Goal: Transaction & Acquisition: Purchase product/service

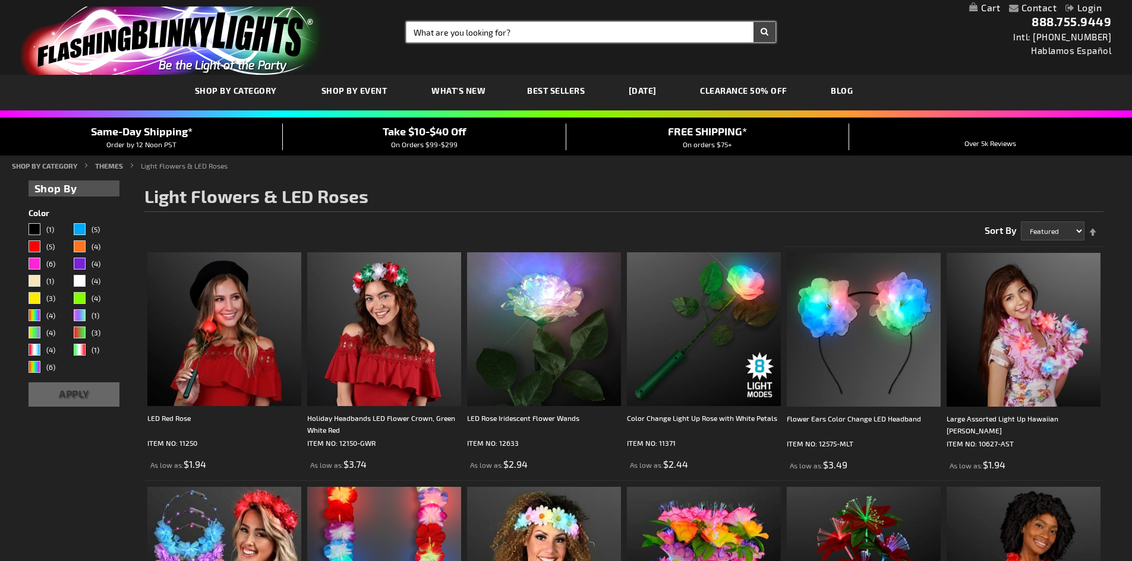
click at [523, 33] on input "Search" at bounding box center [590, 32] width 369 height 20
type input "rose pin"
click at [753, 22] on button "Search" at bounding box center [764, 32] width 22 height 20
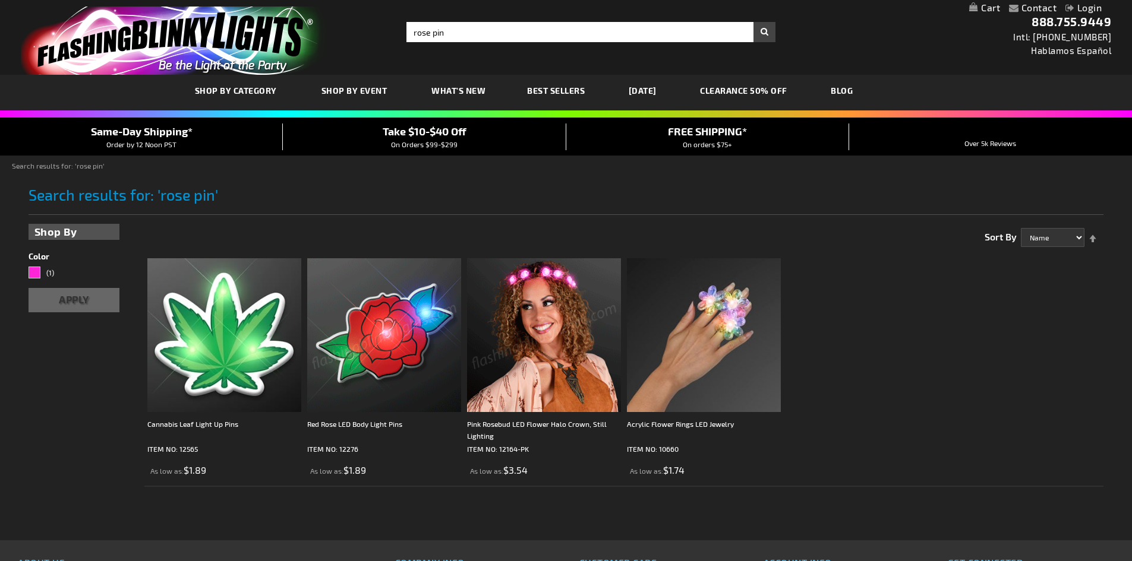
click at [393, 373] on img at bounding box center [384, 335] width 154 height 154
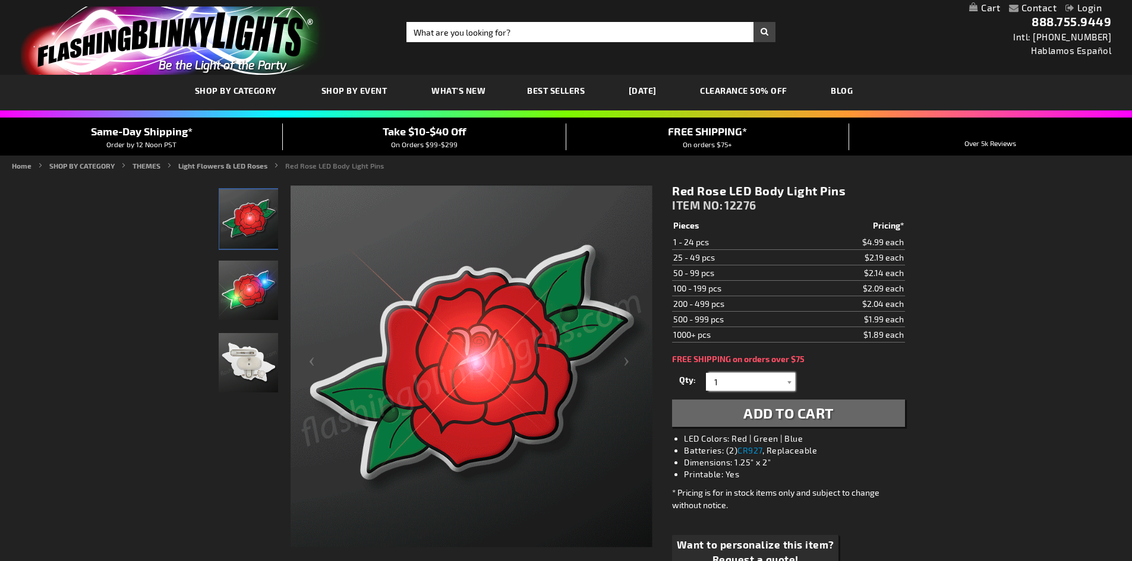
click at [735, 380] on input "1" at bounding box center [752, 382] width 86 height 18
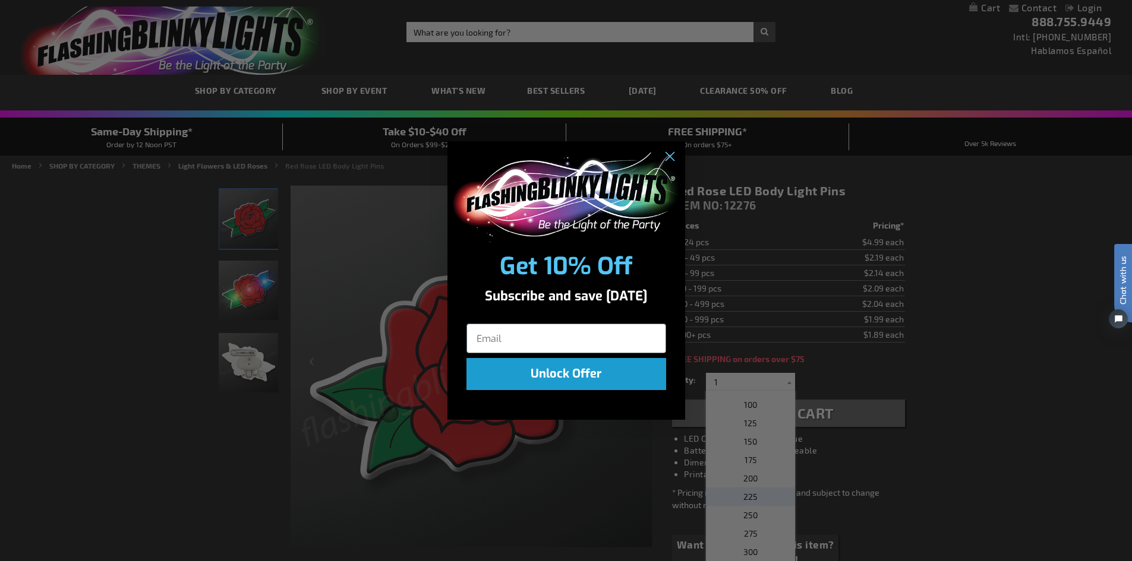
scroll to position [488, 0]
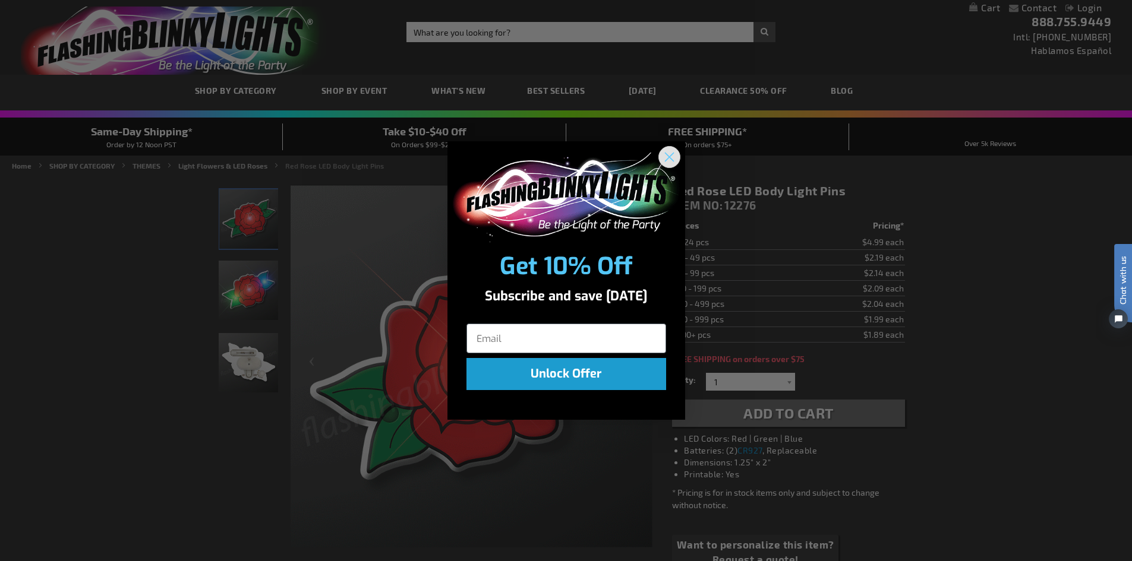
click at [664, 155] on circle "Close dialog" at bounding box center [669, 157] width 20 height 20
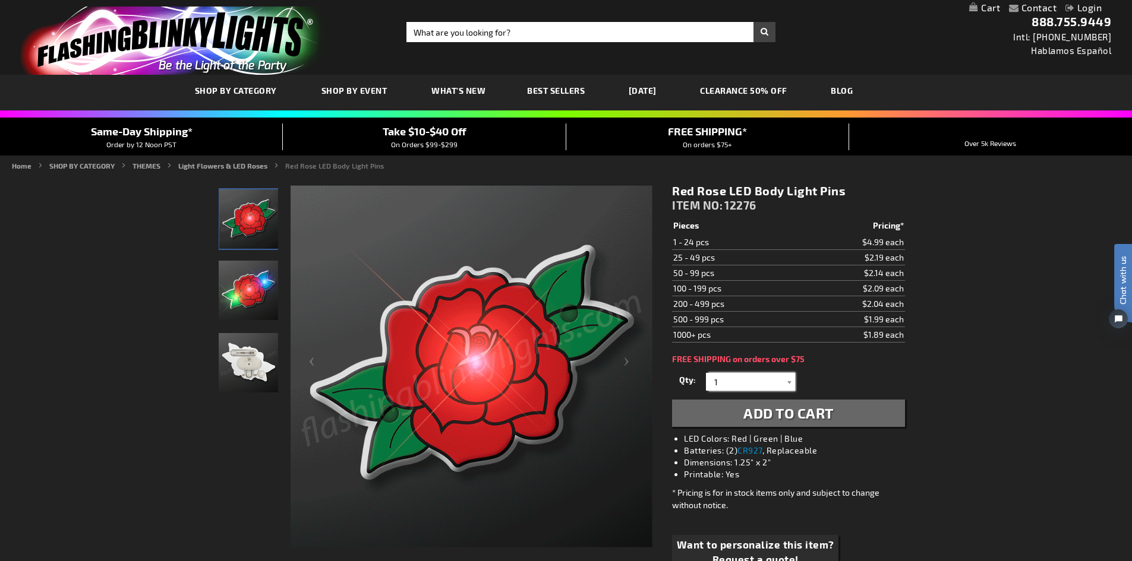
click at [771, 384] on input "1" at bounding box center [752, 382] width 86 height 18
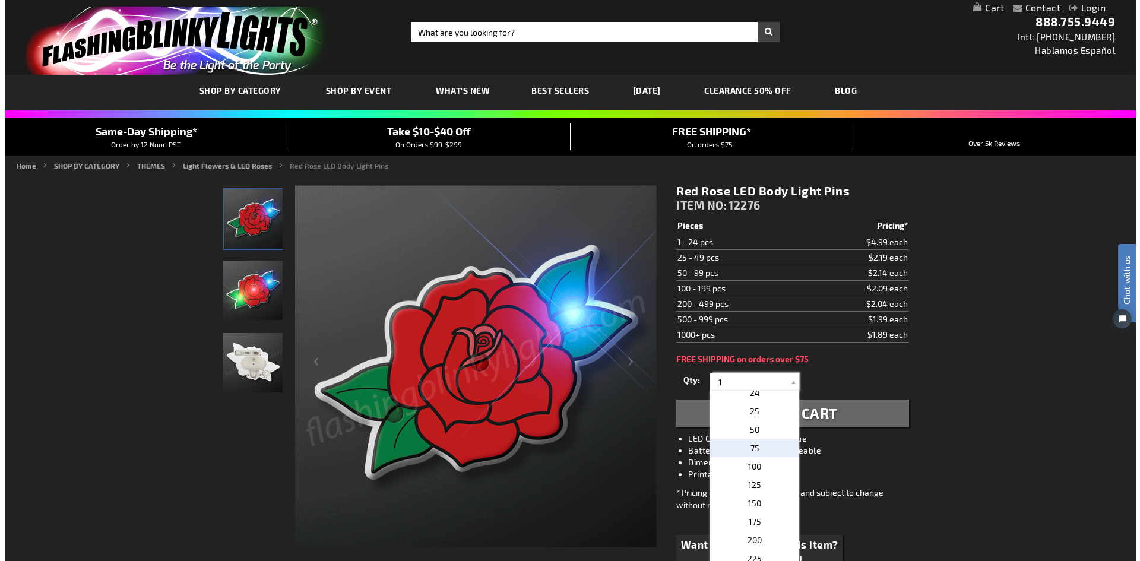
scroll to position [429, 0]
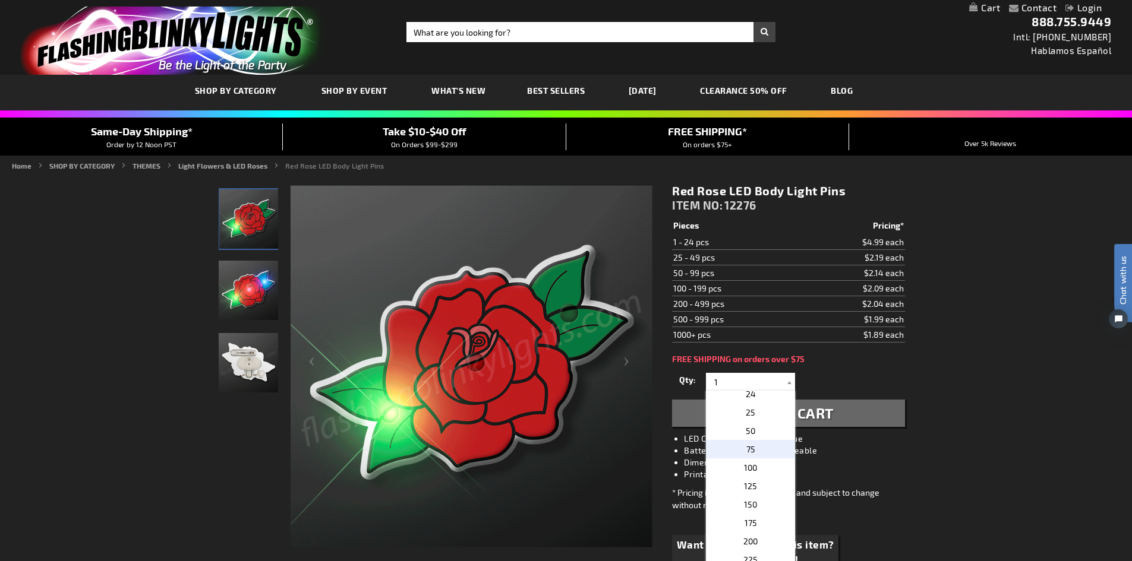
click at [748, 450] on span "75" at bounding box center [750, 449] width 9 height 10
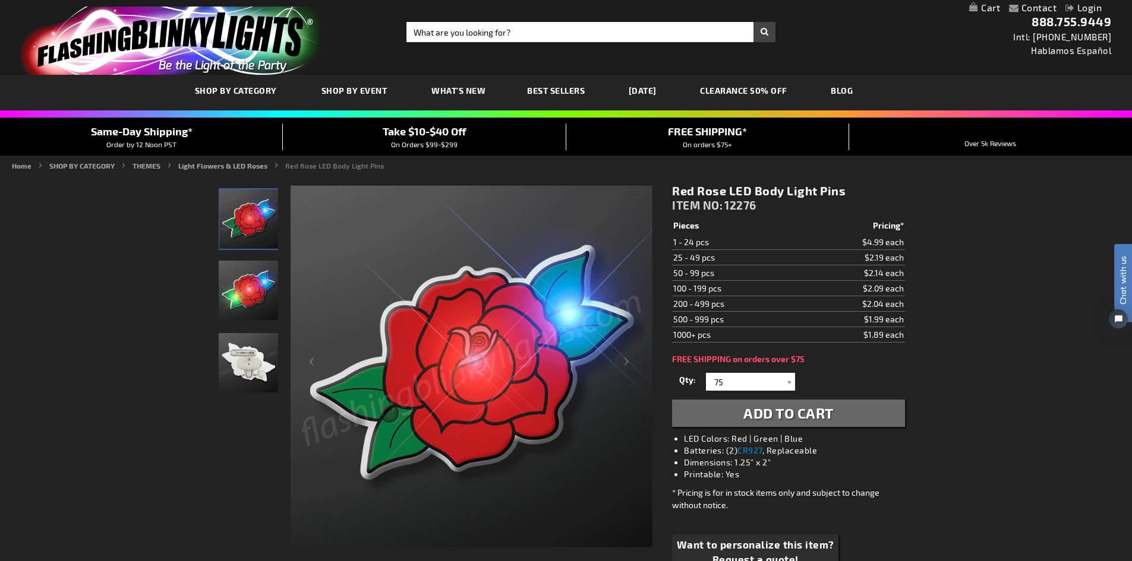
click at [782, 409] on span "Add to Cart" at bounding box center [788, 412] width 90 height 17
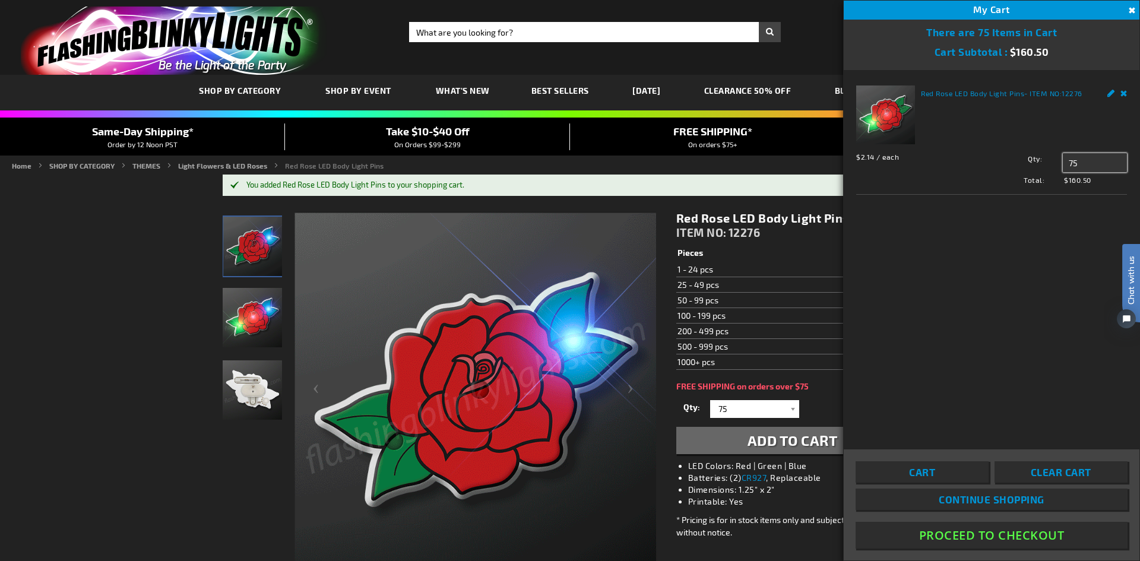
click at [1102, 160] on input "75" at bounding box center [1095, 162] width 64 height 19
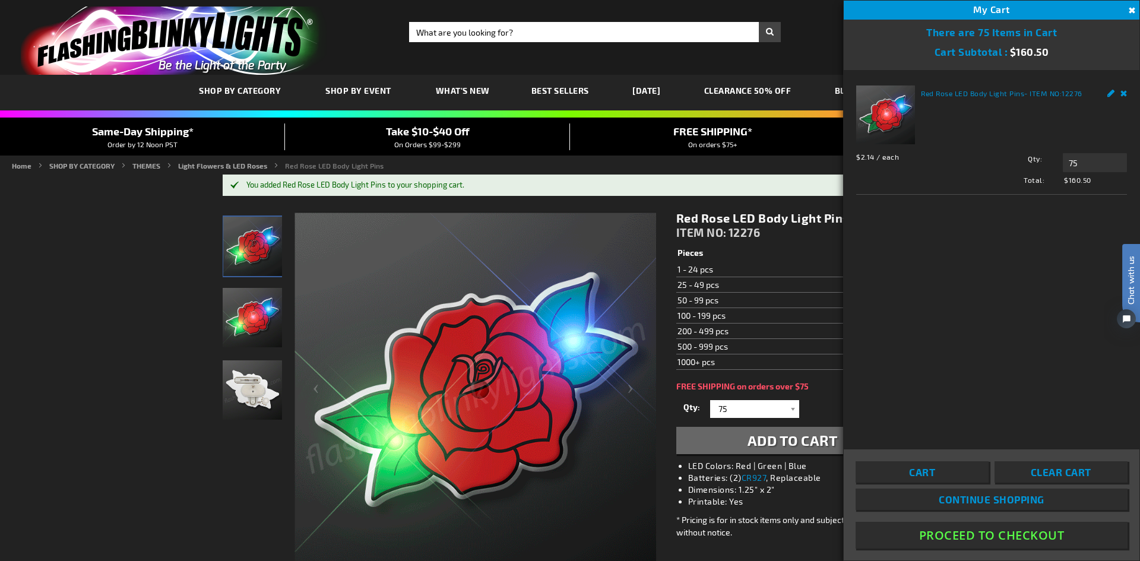
click at [1126, 92] on link "Remove" at bounding box center [1124, 92] width 7 height 12
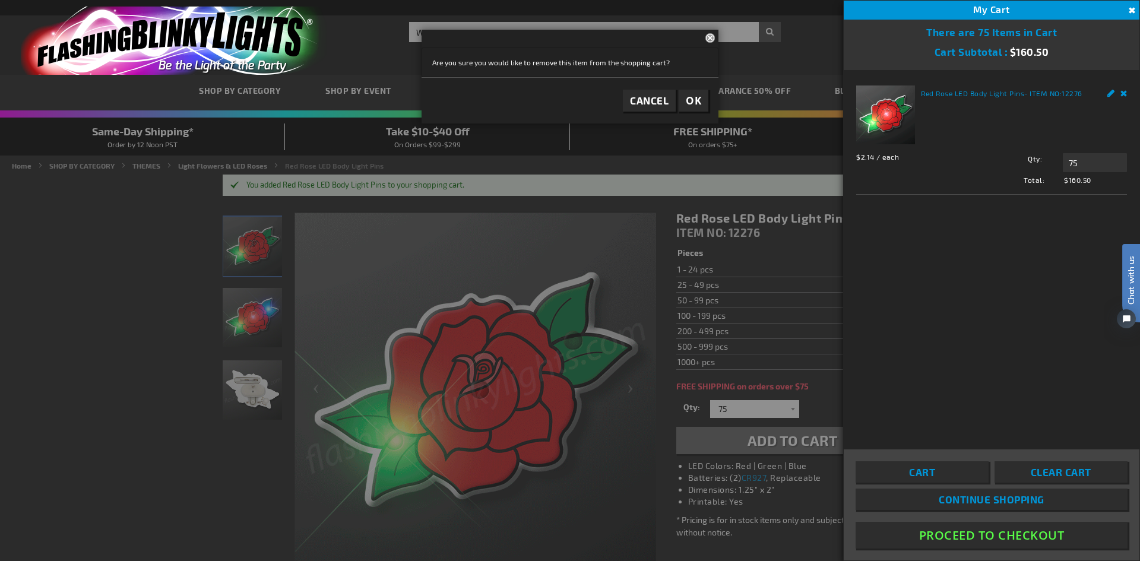
click at [677, 99] on footer "Cancel OK" at bounding box center [570, 100] width 297 height 46
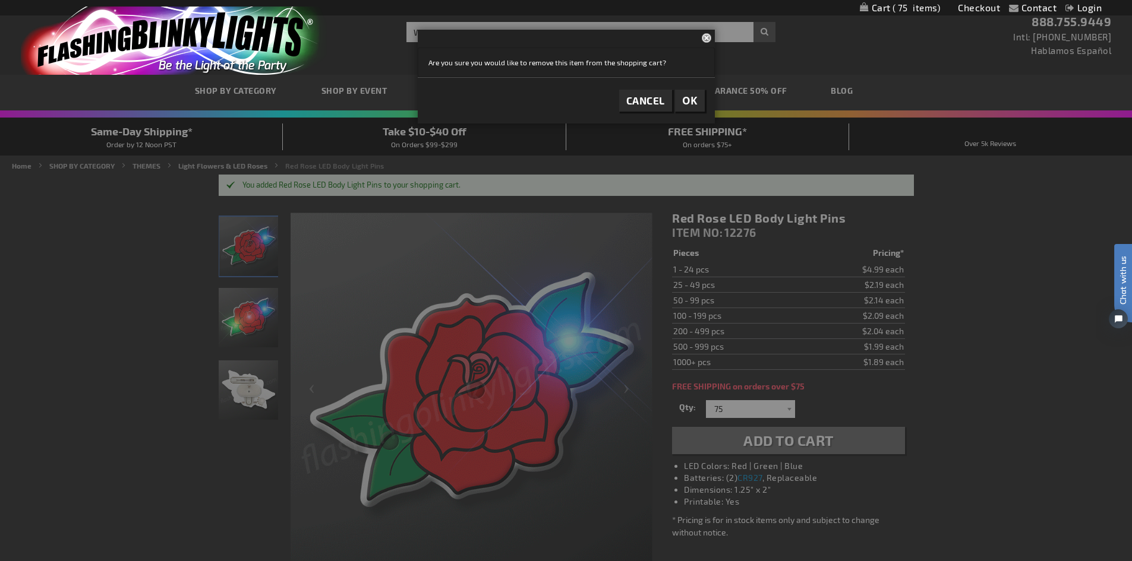
click at [685, 97] on span "OK" at bounding box center [689, 101] width 15 height 14
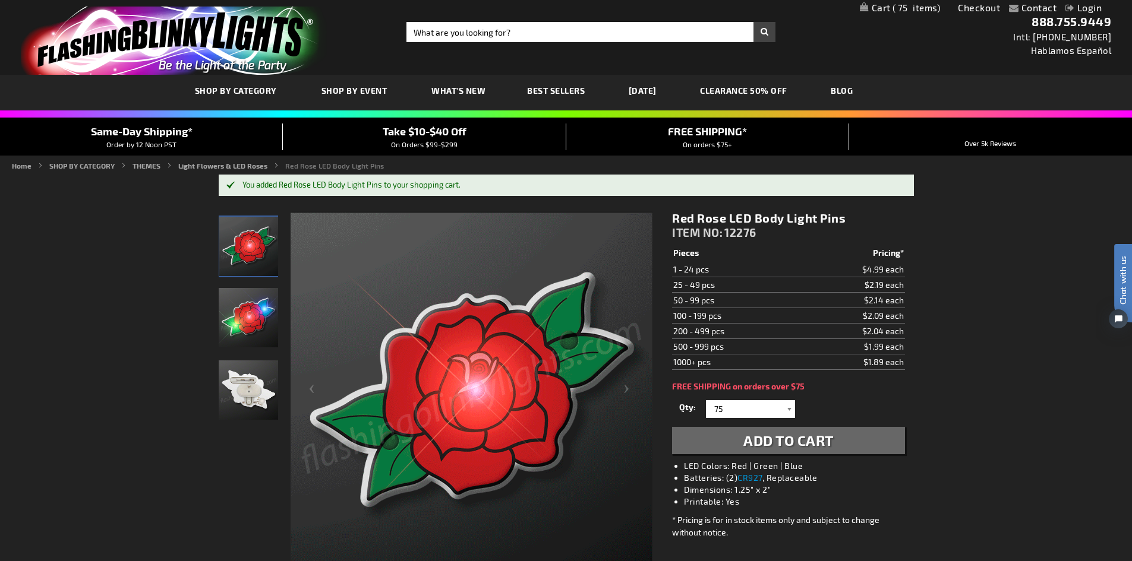
click at [786, 408] on div at bounding box center [789, 409] width 12 height 18
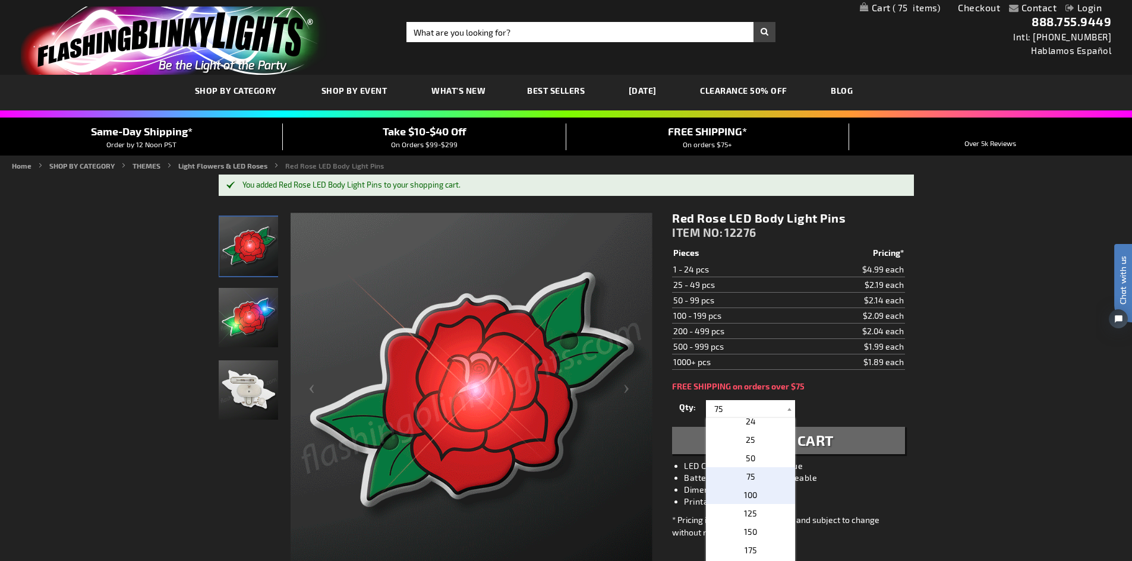
click at [754, 492] on p "100" at bounding box center [750, 495] width 89 height 18
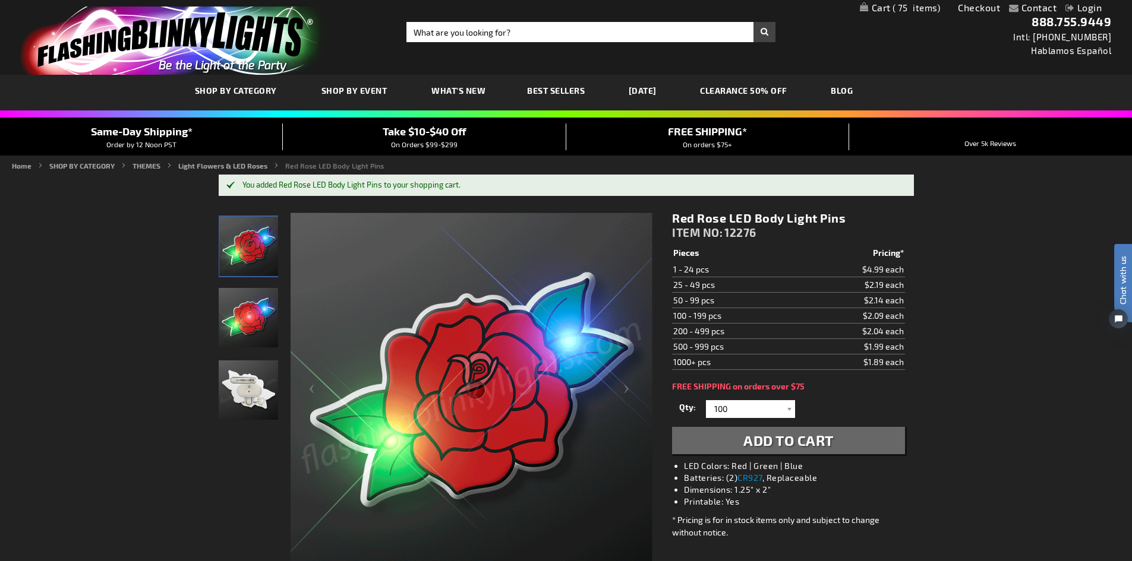
click at [771, 445] on span "Add to Cart" at bounding box center [788, 440] width 90 height 17
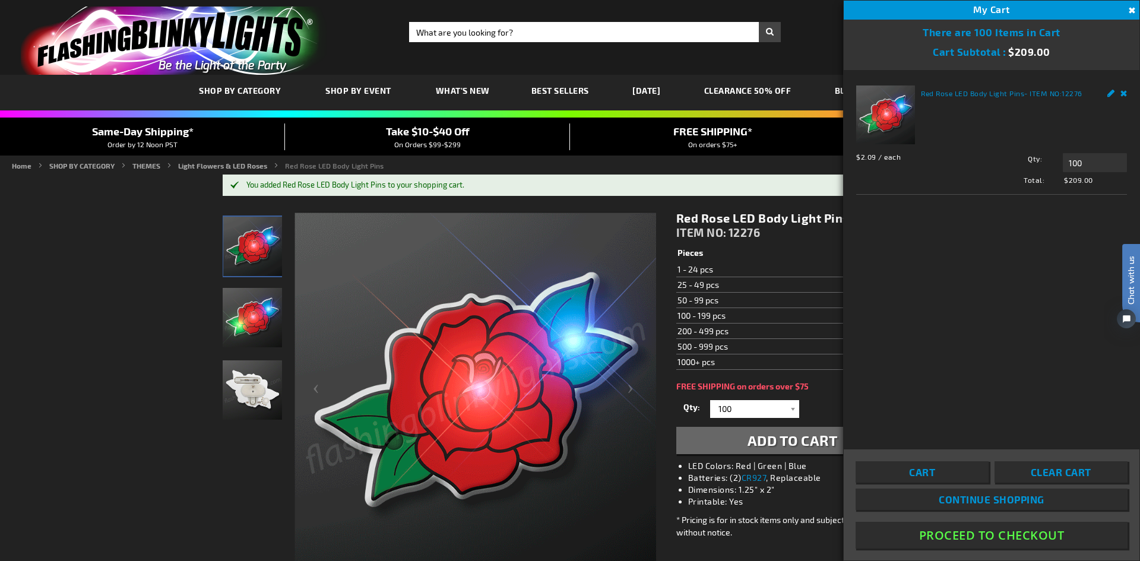
click at [1121, 93] on link "Remove" at bounding box center [1124, 92] width 7 height 12
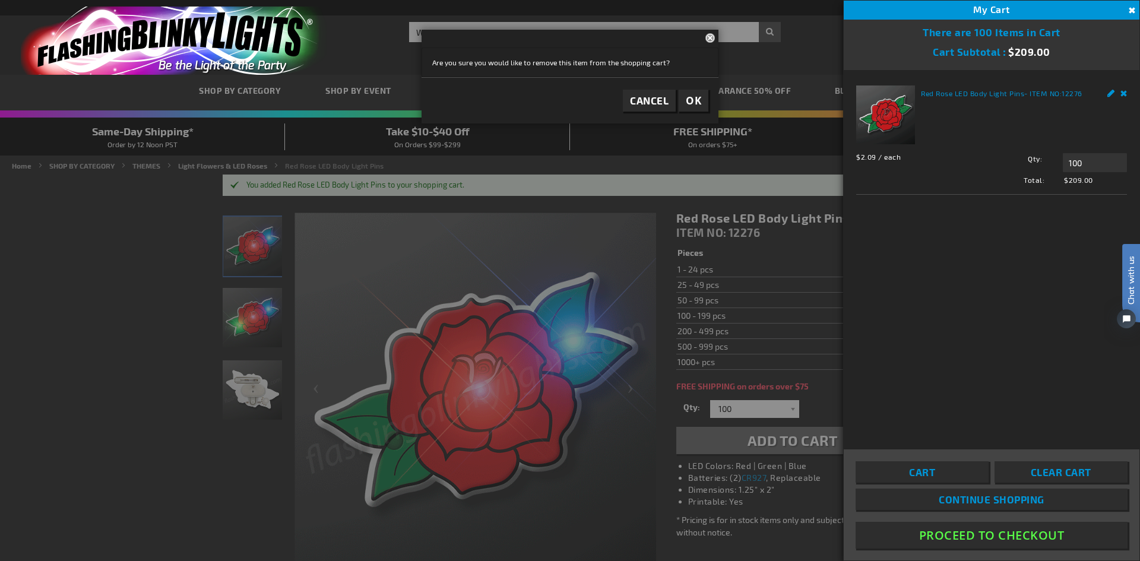
click at [695, 94] on span "OK" at bounding box center [693, 101] width 15 height 14
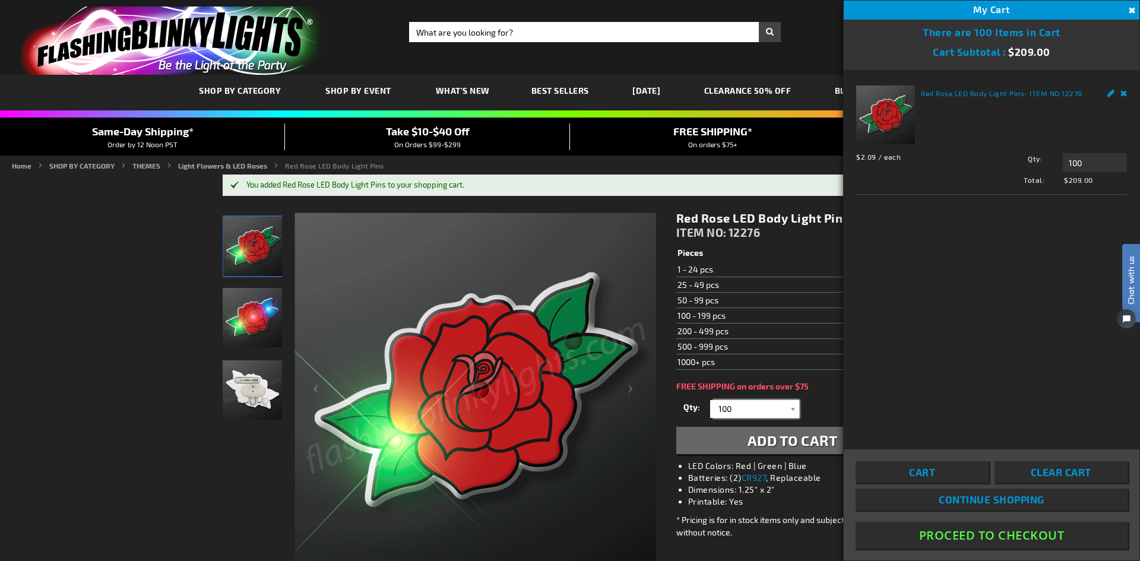
click at [738, 407] on input "100" at bounding box center [756, 409] width 86 height 18
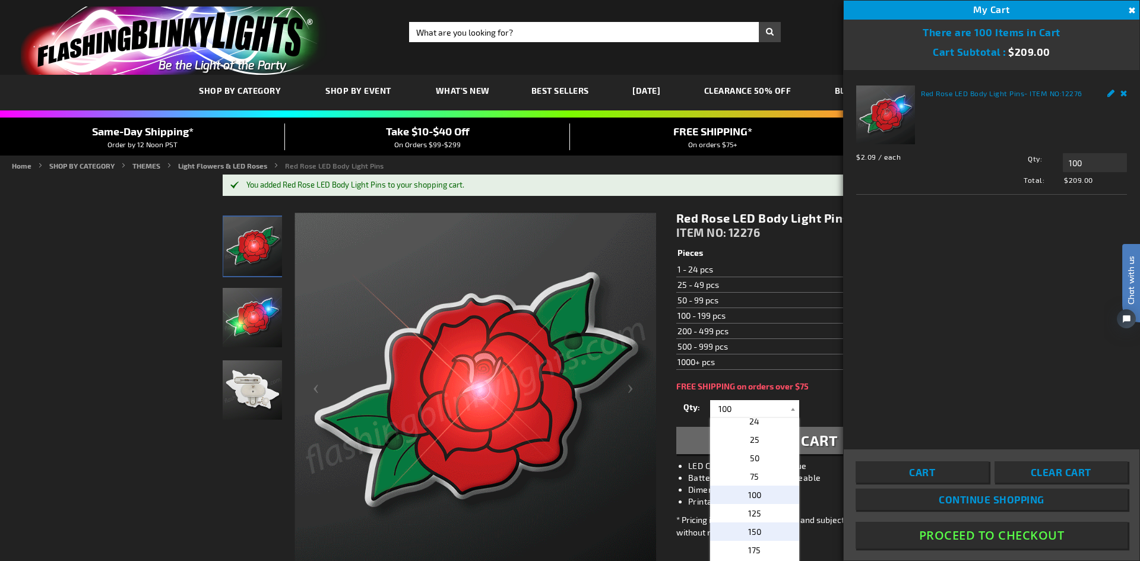
click at [750, 527] on span "150" at bounding box center [754, 532] width 13 height 10
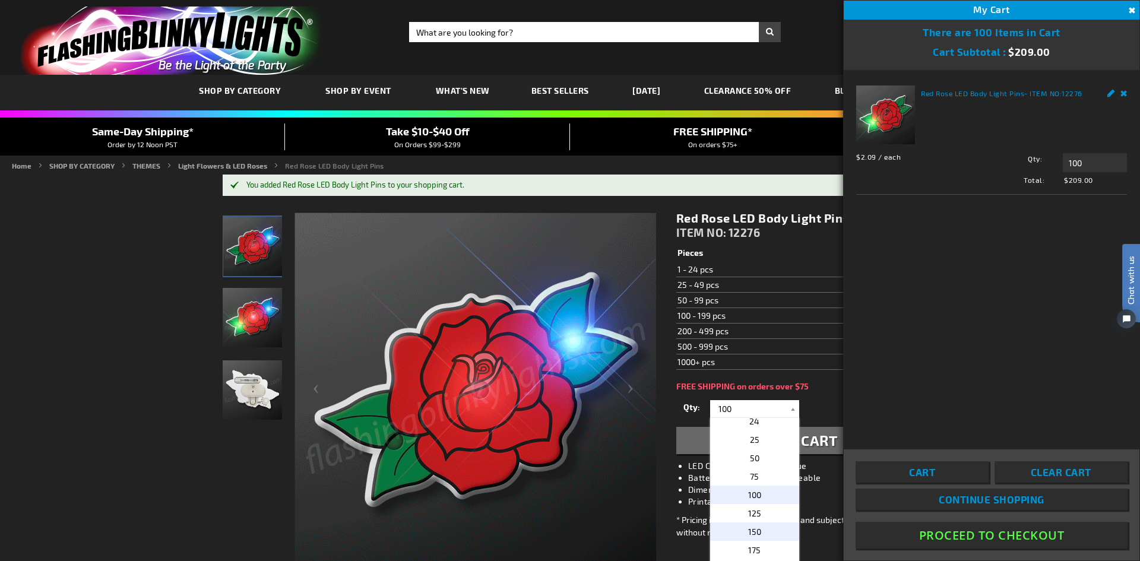
type input "150"
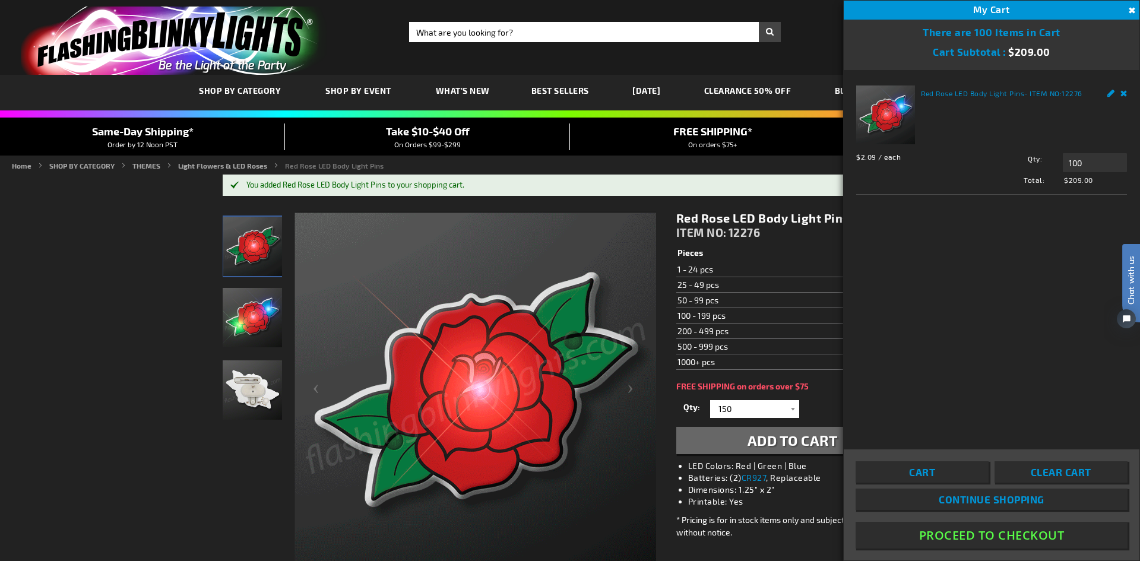
click at [794, 440] on span "Add to Cart" at bounding box center [793, 440] width 90 height 17
